Goal: Task Accomplishment & Management: Manage account settings

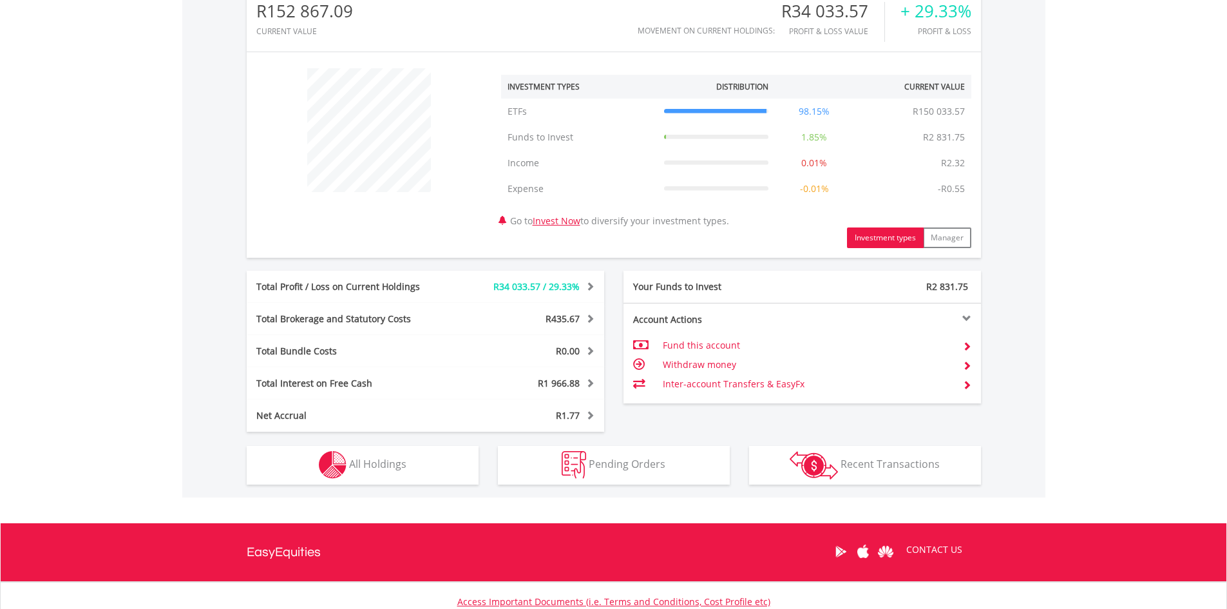
scroll to position [451, 0]
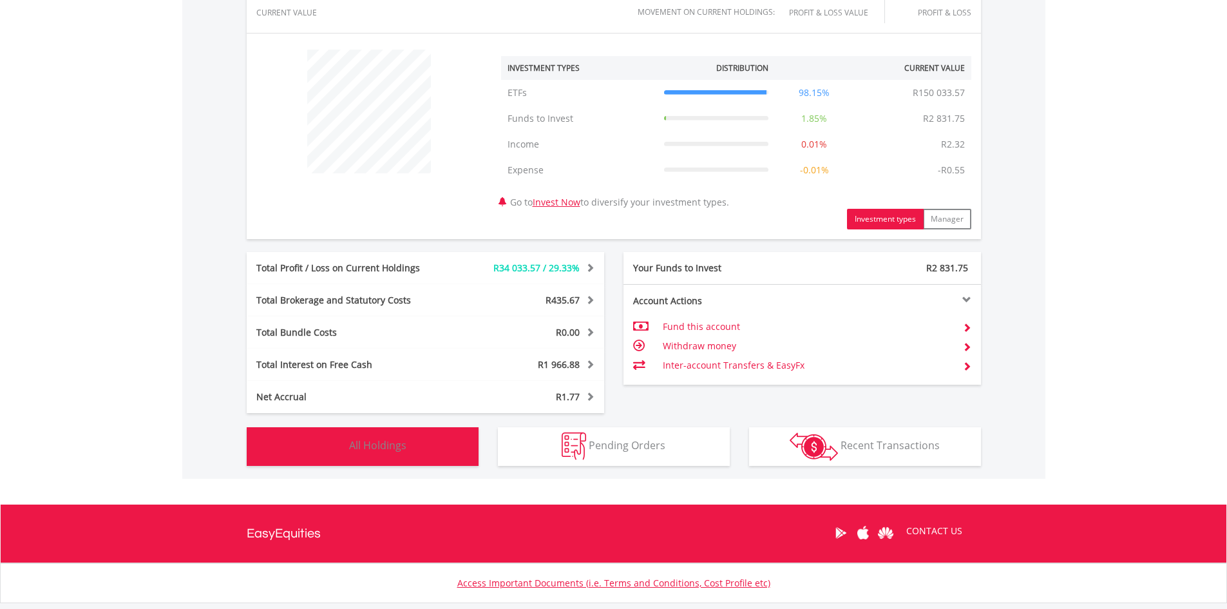
click at [431, 449] on button "Holdings All Holdings" at bounding box center [363, 446] width 232 height 39
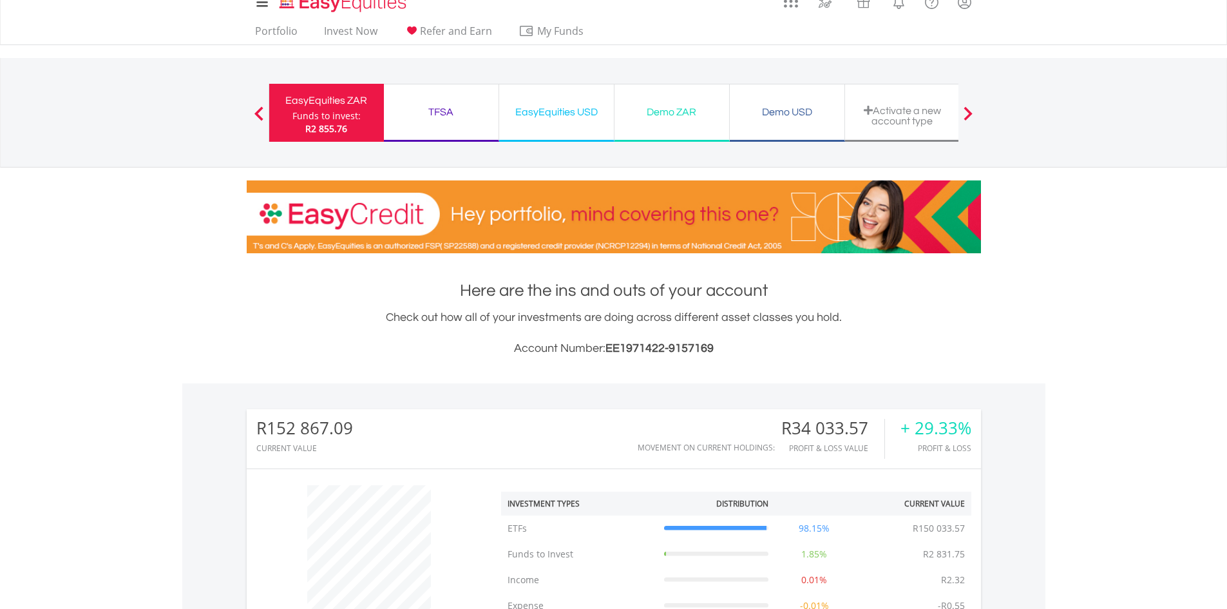
scroll to position [9, 0]
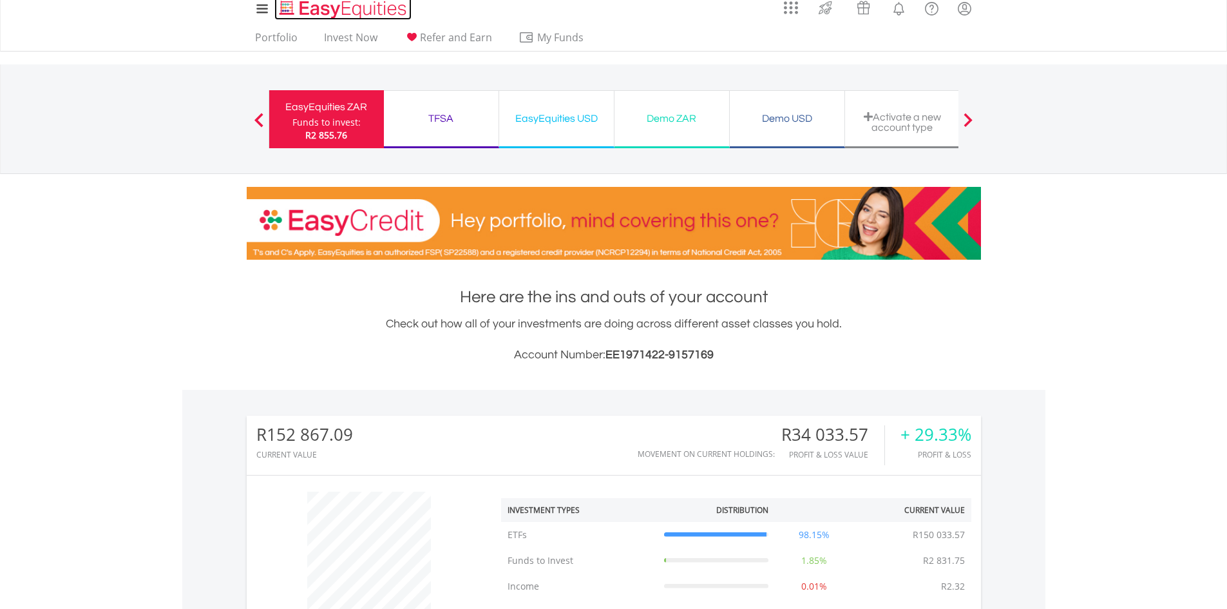
click at [311, 8] on img "Home page" at bounding box center [344, 9] width 135 height 21
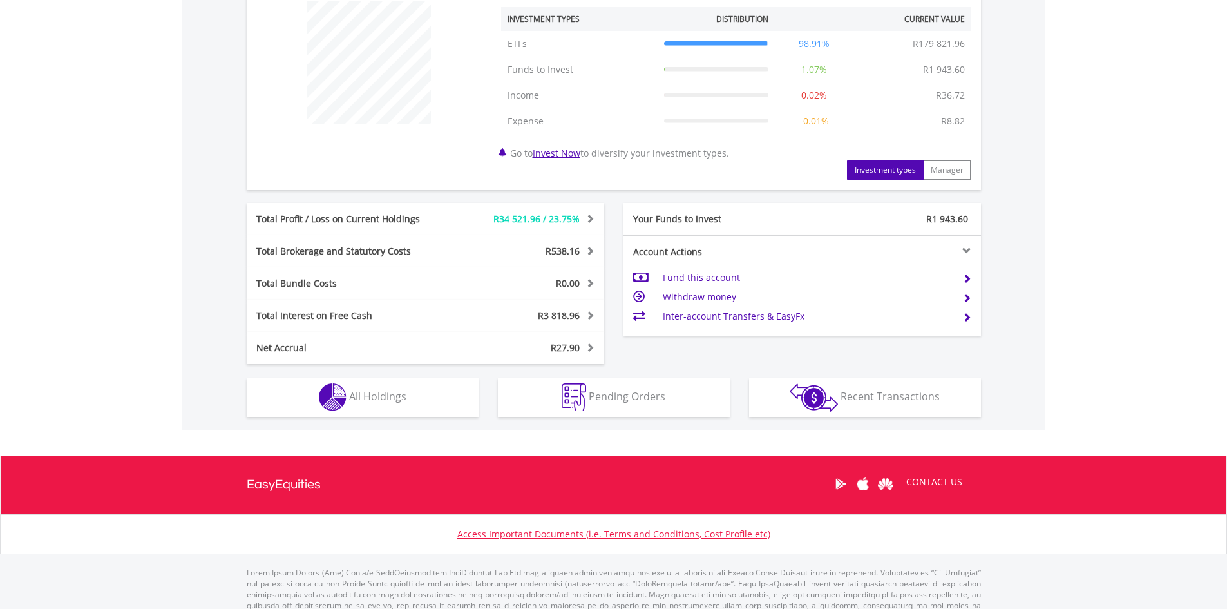
scroll to position [515, 0]
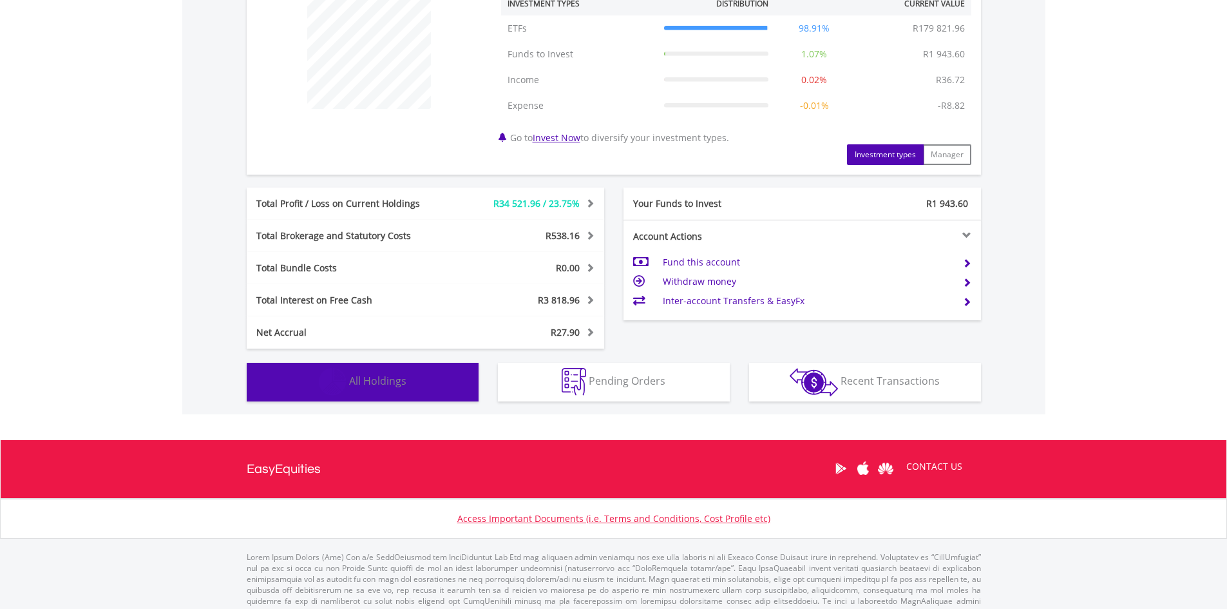
click at [330, 393] on img "button" at bounding box center [333, 382] width 28 height 28
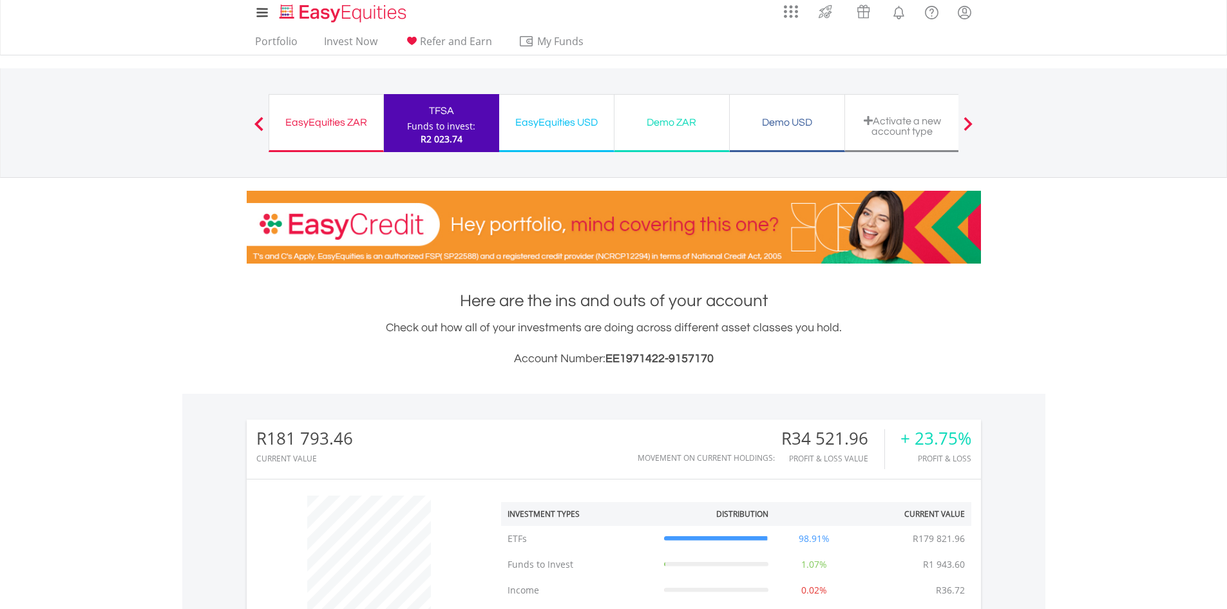
scroll to position [0, 0]
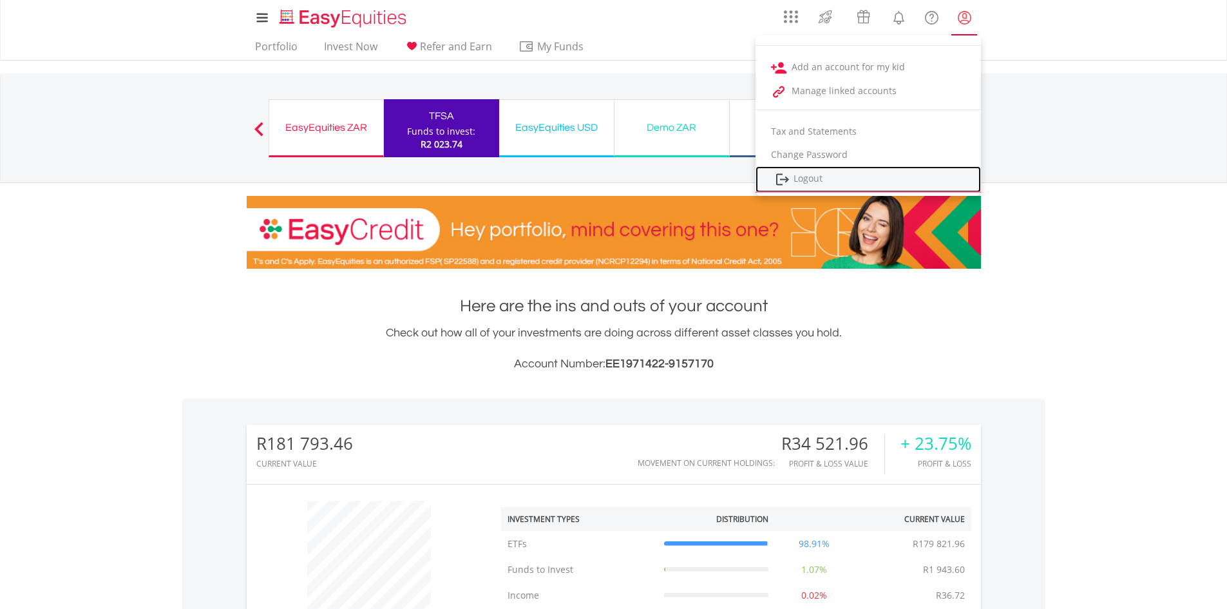
click at [826, 178] on link "Logout" at bounding box center [867, 179] width 225 height 26
